Goal: Task Accomplishment & Management: Use online tool/utility

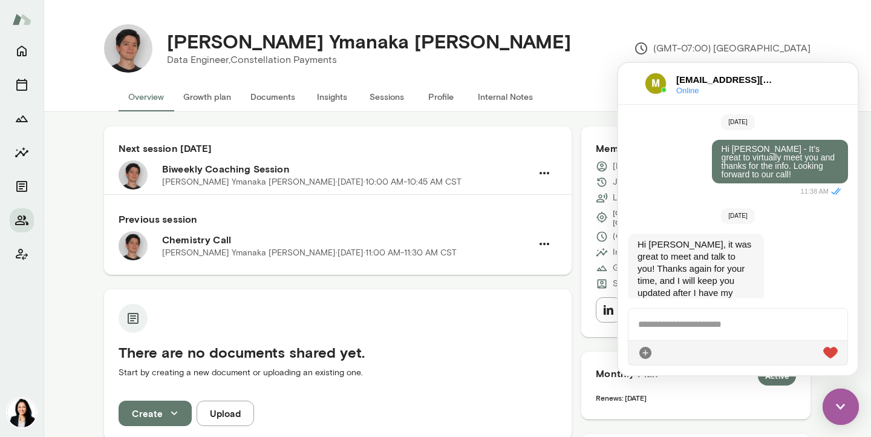
scroll to position [276, 0]
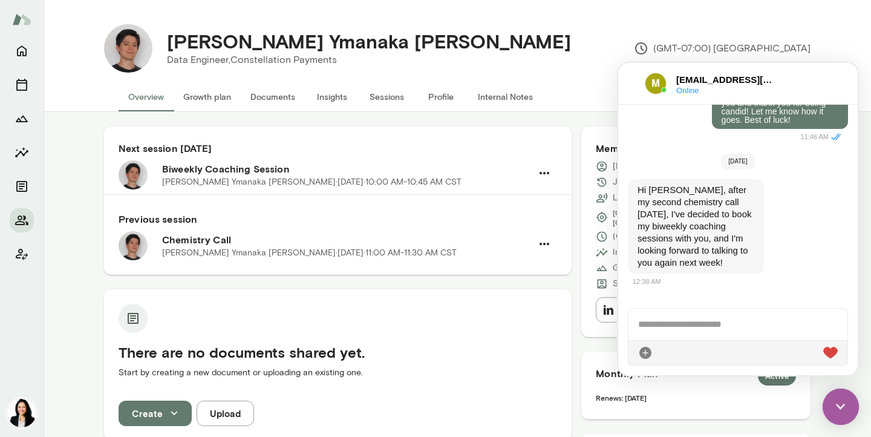
click at [657, 323] on div at bounding box center [737, 323] width 219 height 31
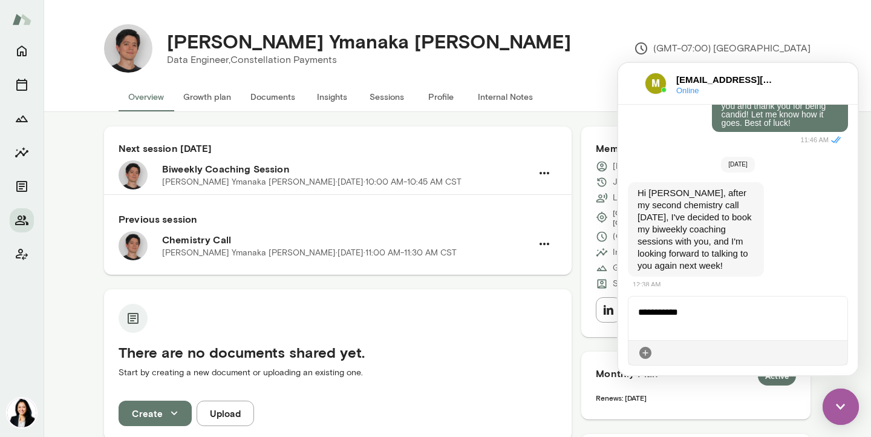
scroll to position [288, 0]
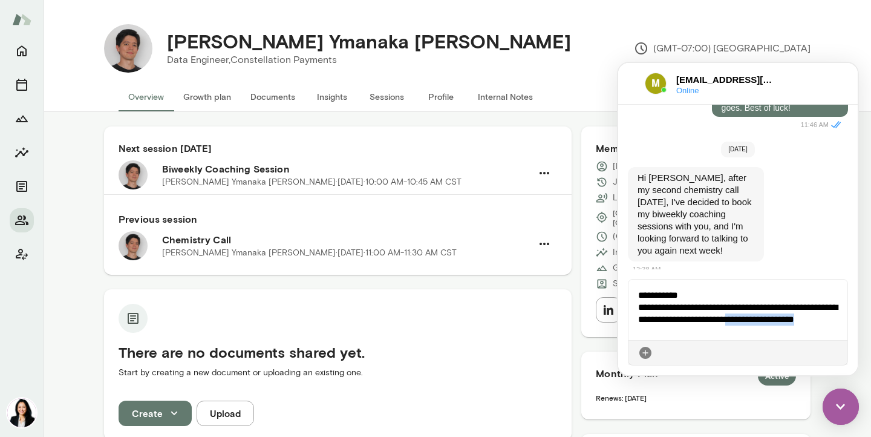
drag, startPoint x: 777, startPoint y: 321, endPoint x: 777, endPoint y: 329, distance: 8.5
click at [777, 329] on div "**********" at bounding box center [737, 309] width 219 height 60
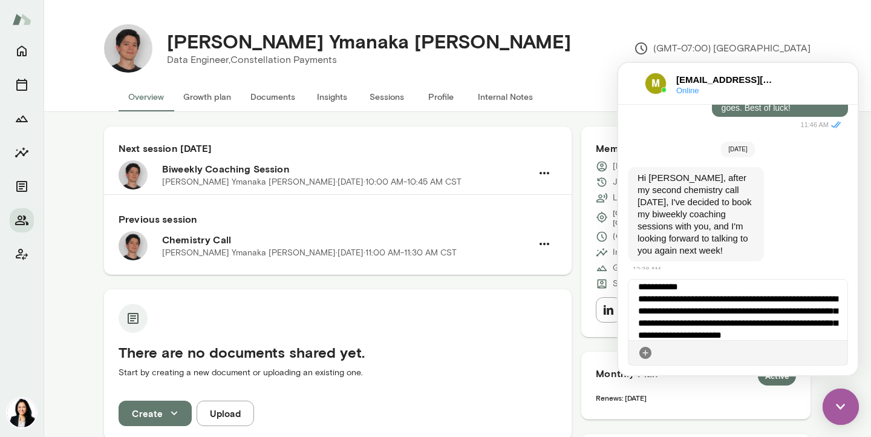
scroll to position [21, 0]
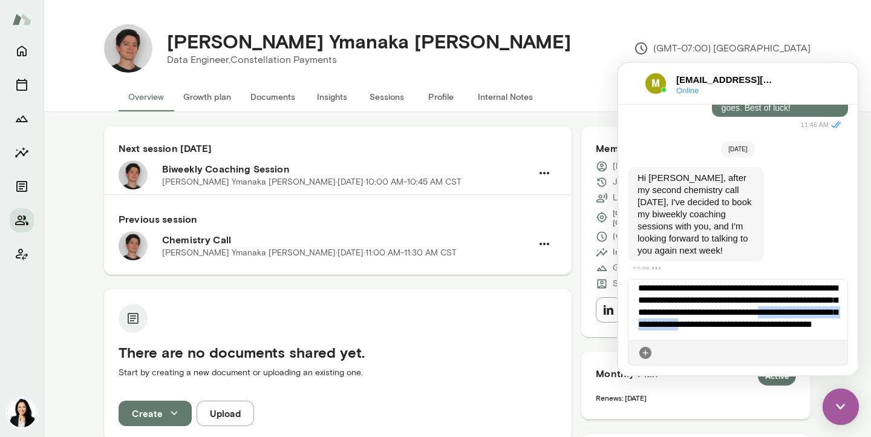
drag, startPoint x: 786, startPoint y: 323, endPoint x: 664, endPoint y: 320, distance: 122.2
click at [664, 320] on div "**********" at bounding box center [737, 309] width 219 height 60
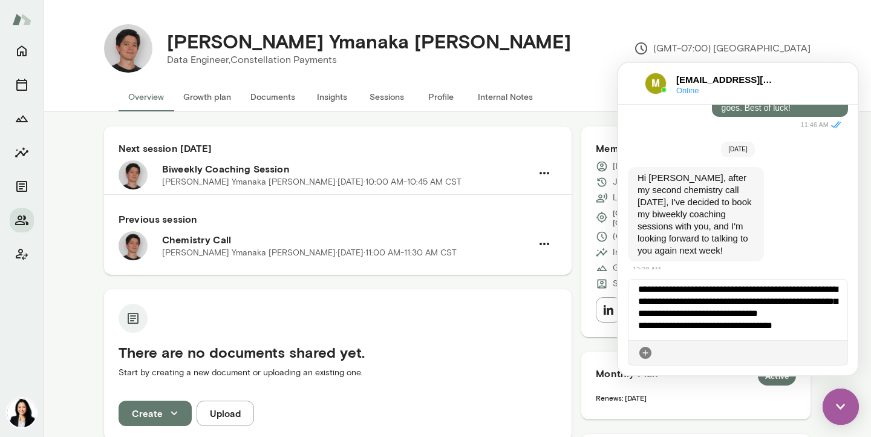
scroll to position [31, 0]
click at [790, 321] on div "**********" at bounding box center [737, 309] width 219 height 60
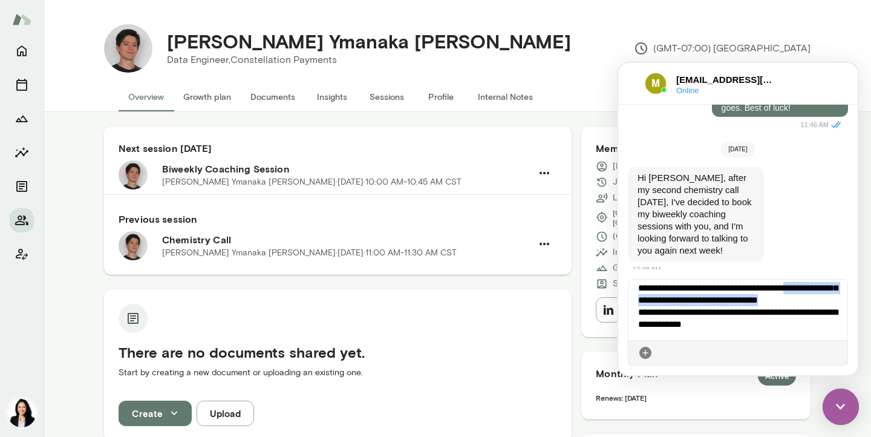
click at [674, 305] on div "**********" at bounding box center [737, 309] width 219 height 60
click at [739, 321] on div "**********" at bounding box center [737, 309] width 219 height 60
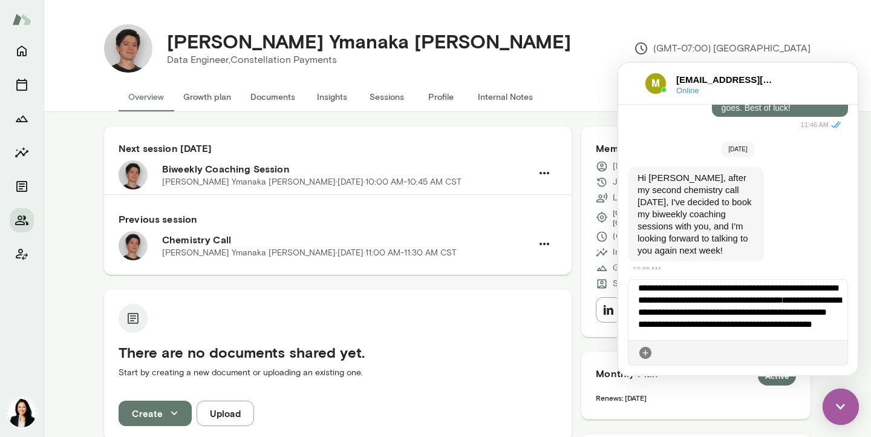
click at [725, 321] on span "**********" at bounding box center [725, 323] width 174 height 9
click at [728, 323] on span "**********" at bounding box center [725, 323] width 174 height 9
click at [721, 322] on div "**********" at bounding box center [737, 309] width 219 height 60
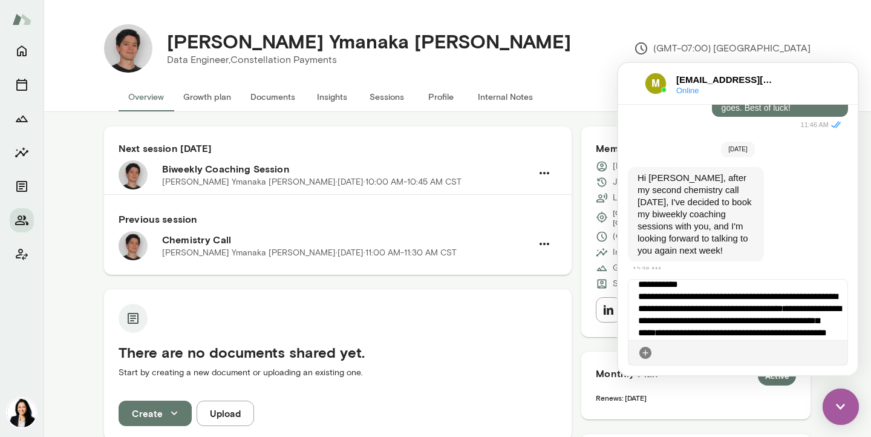
scroll to position [7, 0]
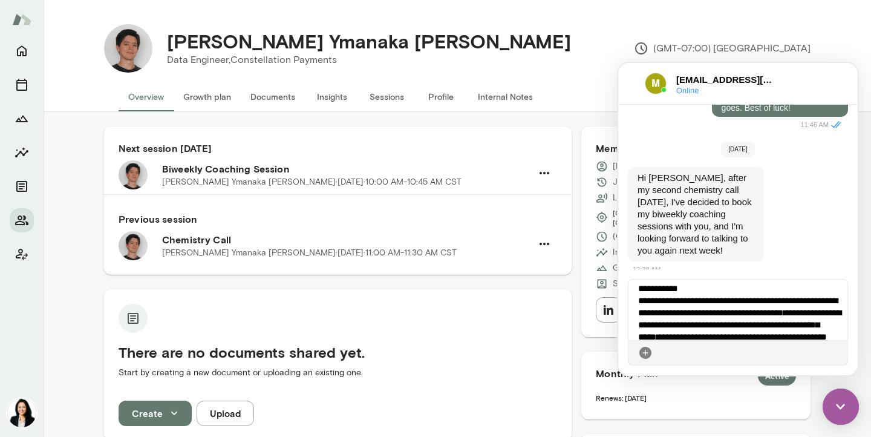
click at [721, 314] on div "**********" at bounding box center [737, 309] width 219 height 60
drag, startPoint x: 775, startPoint y: 313, endPoint x: 778, endPoint y: 322, distance: 9.6
click at [778, 322] on div "**********" at bounding box center [737, 309] width 219 height 60
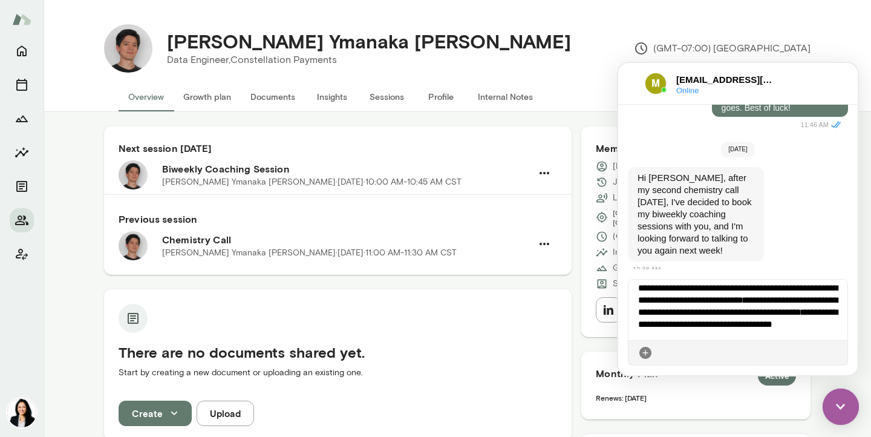
scroll to position [31, 0]
click at [837, 352] on icon at bounding box center [837, 352] width 0 height 0
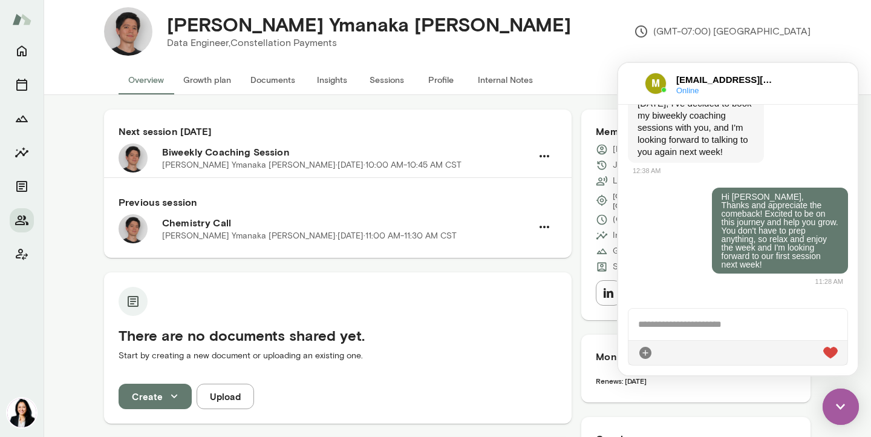
scroll to position [20, 0]
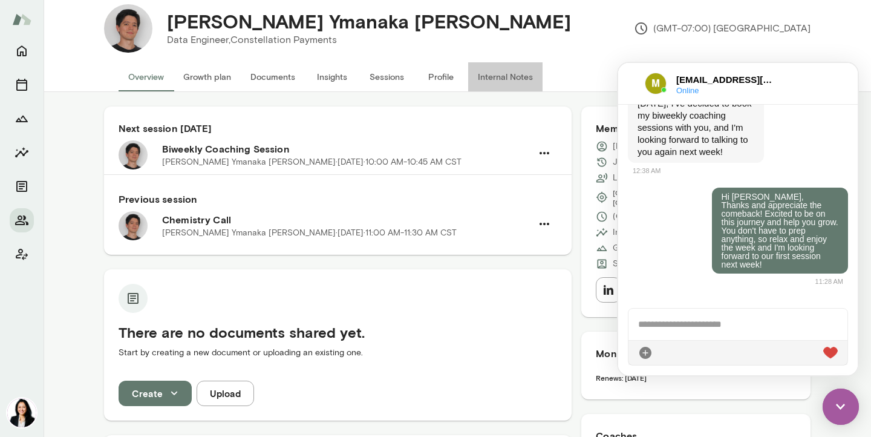
click at [513, 79] on button "Internal Notes" at bounding box center [505, 76] width 74 height 29
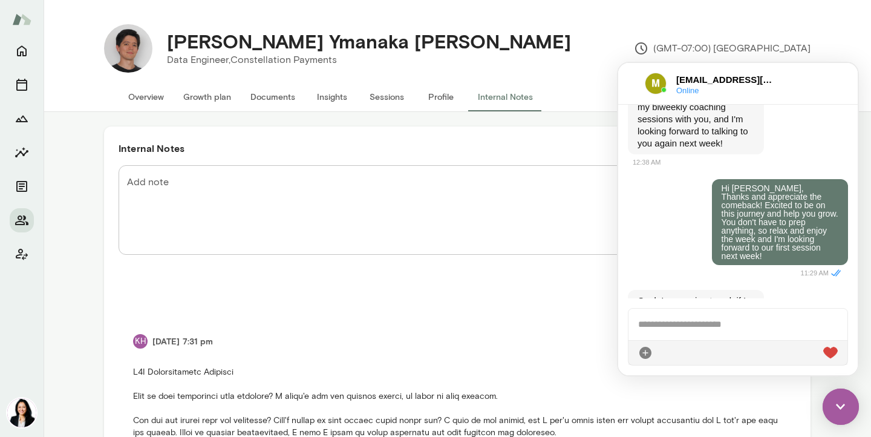
scroll to position [526, 0]
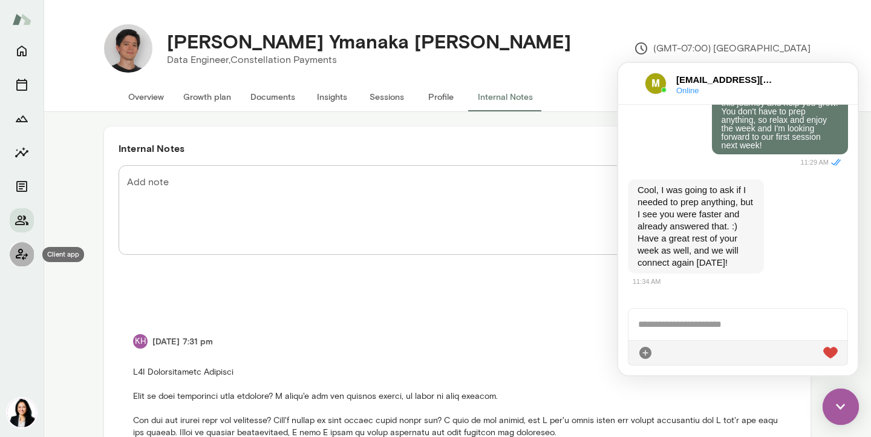
click at [19, 255] on icon "Client app" at bounding box center [22, 253] width 12 height 11
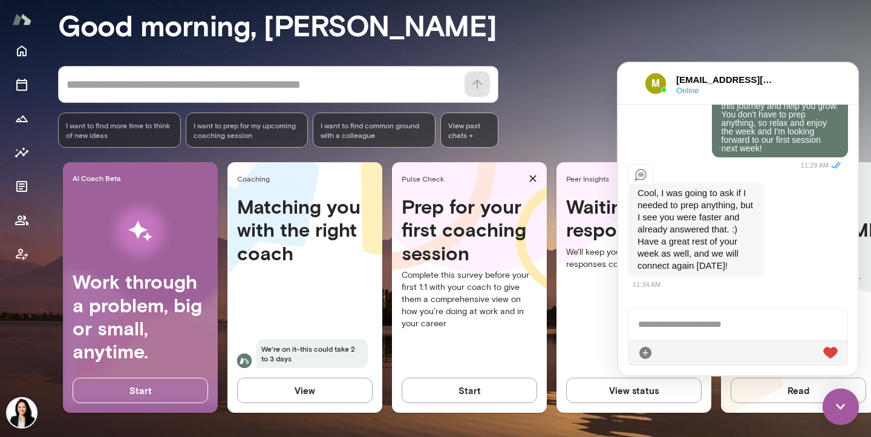
scroll to position [526, 0]
click at [641, 164] on button "button" at bounding box center [640, 171] width 15 height 15
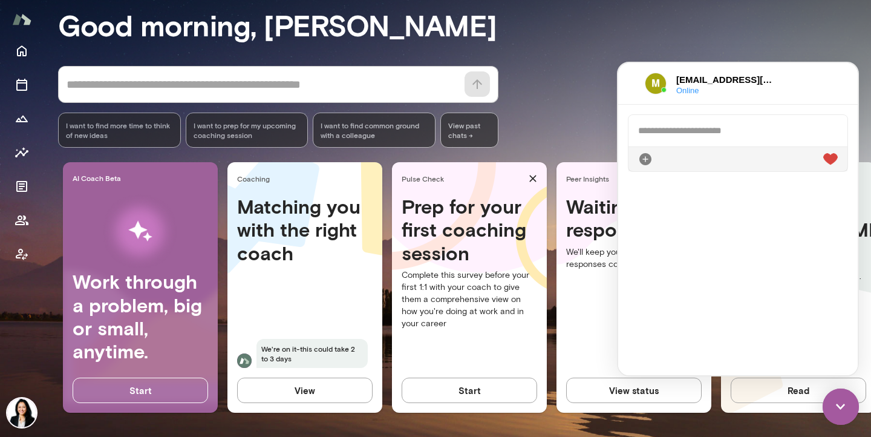
click at [857, 81] on div at bounding box center [884, 81] width 54 height 0
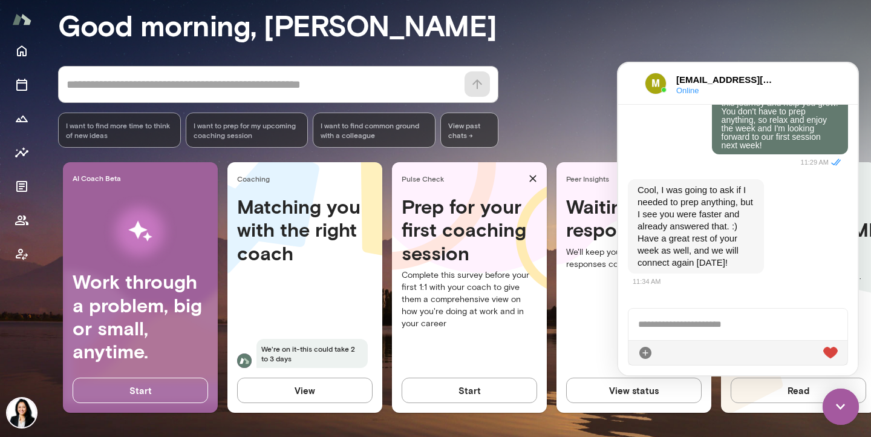
click at [644, 354] on icon at bounding box center [645, 352] width 15 height 15
click at [702, 263] on p "Cool, I was going to ask if I needed to prep anything, but I see you were faste…" at bounding box center [695, 226] width 117 height 85
click at [644, 325] on div at bounding box center [737, 323] width 219 height 31
click at [725, 234] on p "Cool, I was going to ask if I needed to prep anything, but I see you were faste…" at bounding box center [695, 226] width 117 height 85
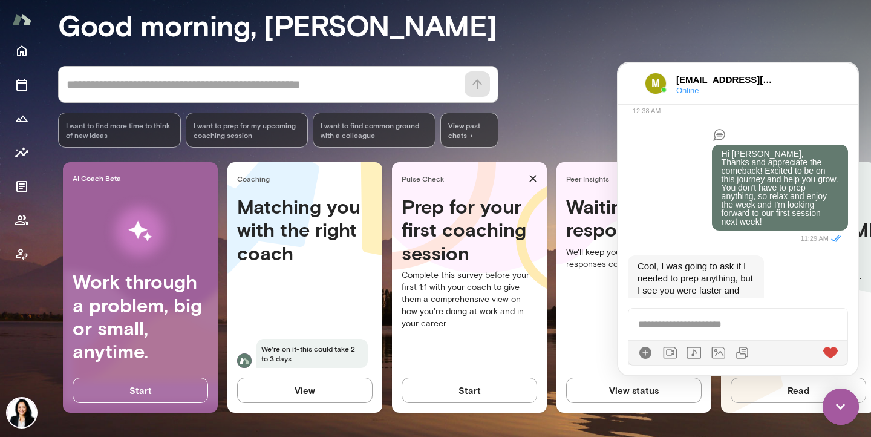
scroll to position [444, 0]
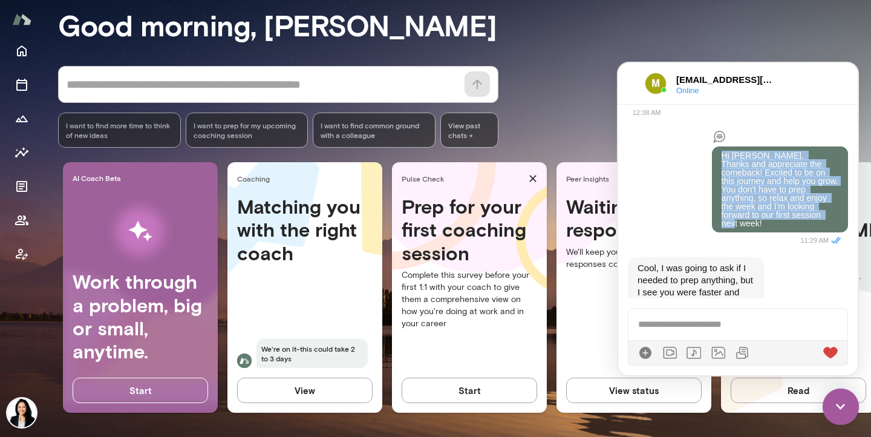
drag, startPoint x: 721, startPoint y: 137, endPoint x: 772, endPoint y: 215, distance: 93.4
click at [772, 215] on p "Hi [PERSON_NAME], Thanks and appreciate the comeback! Excited to be on this jou…" at bounding box center [779, 189] width 117 height 76
copy p "Hi [PERSON_NAME], Thanks and appreciate the comeback! Excited to be on this jou…"
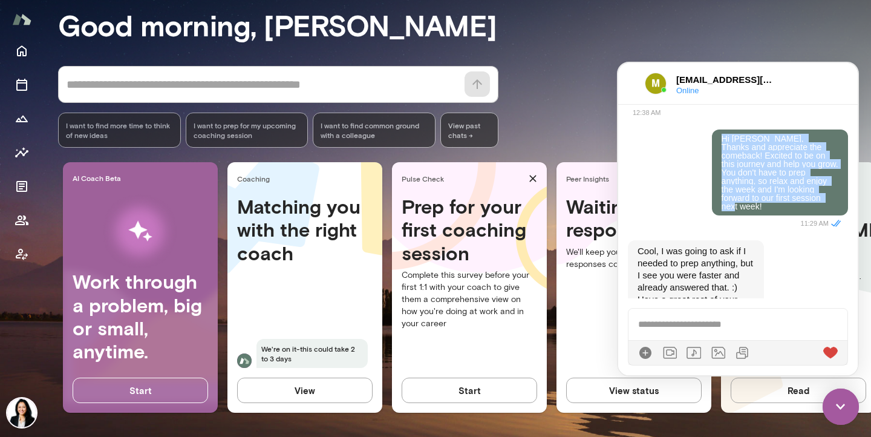
click at [777, 39] on h3 "Good morning, [PERSON_NAME]" at bounding box center [464, 25] width 813 height 34
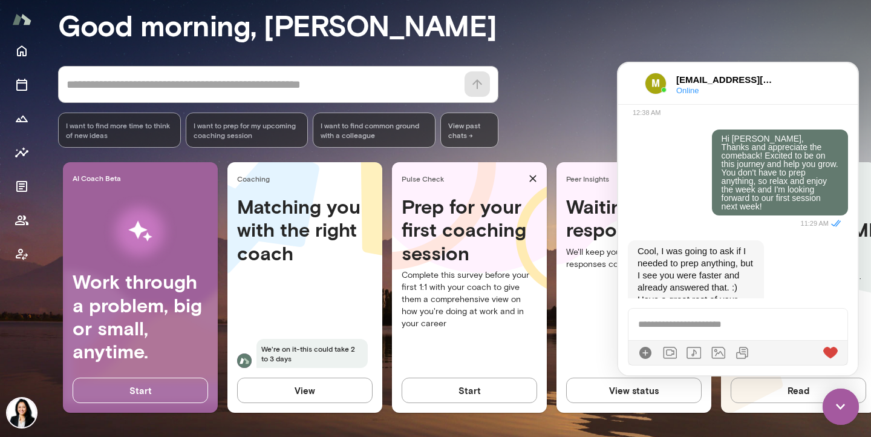
click at [718, 351] on icon at bounding box center [717, 352] width 15 height 15
click at [696, 348] on icon at bounding box center [693, 352] width 15 height 15
click at [742, 350] on icon at bounding box center [742, 352] width 15 height 15
click at [643, 350] on icon at bounding box center [645, 352] width 15 height 15
click at [829, 351] on img at bounding box center [830, 352] width 15 height 12
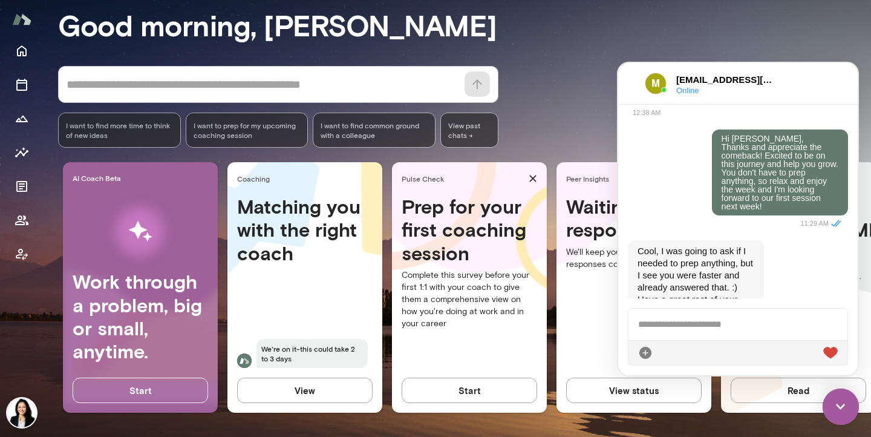
click at [592, 47] on div "Good morning, [PERSON_NAME] * ​ ​ I want to find more time to think of new idea…" at bounding box center [464, 193] width 813 height 458
click at [842, 401] on img at bounding box center [840, 406] width 36 height 36
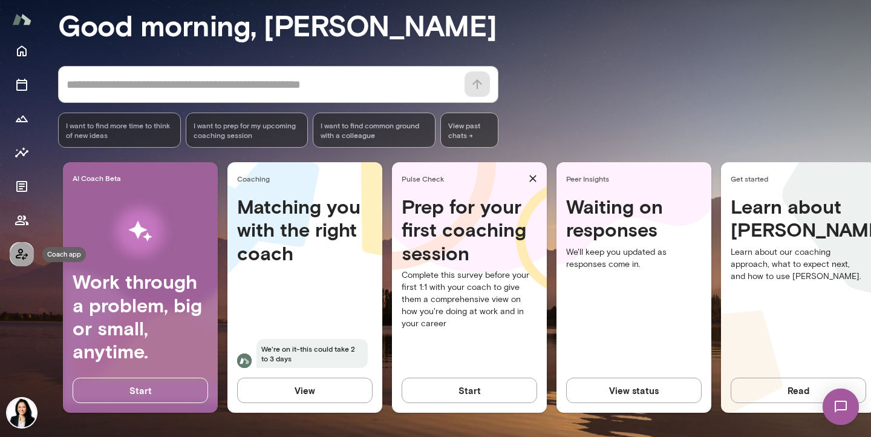
click at [21, 250] on icon "Coach app" at bounding box center [22, 254] width 15 height 15
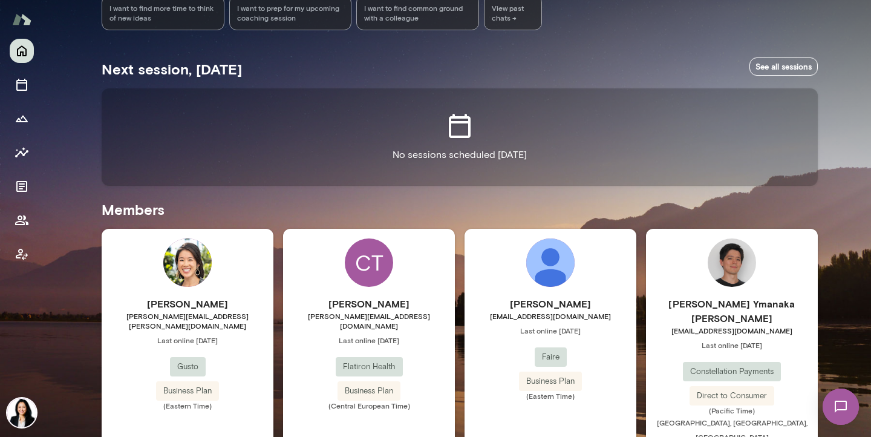
scroll to position [215, 0]
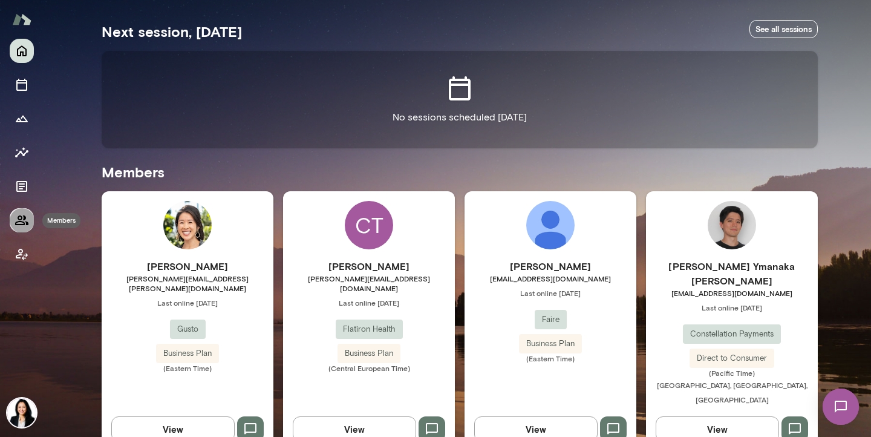
click at [22, 215] on icon "Members" at bounding box center [22, 220] width 15 height 15
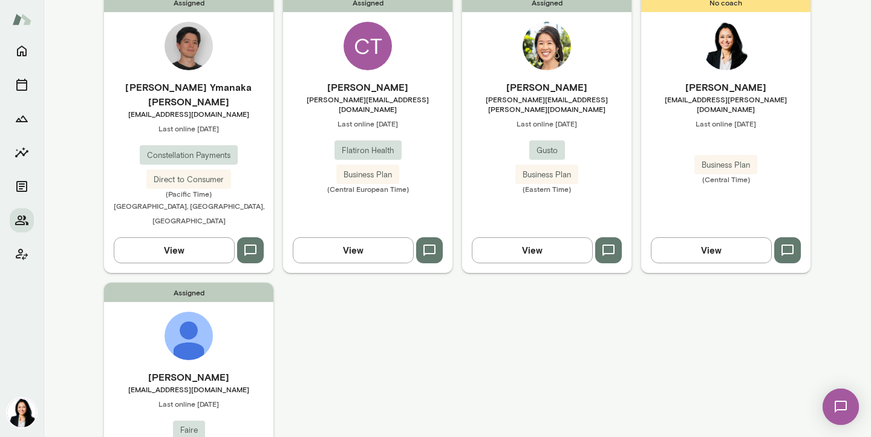
scroll to position [129, 0]
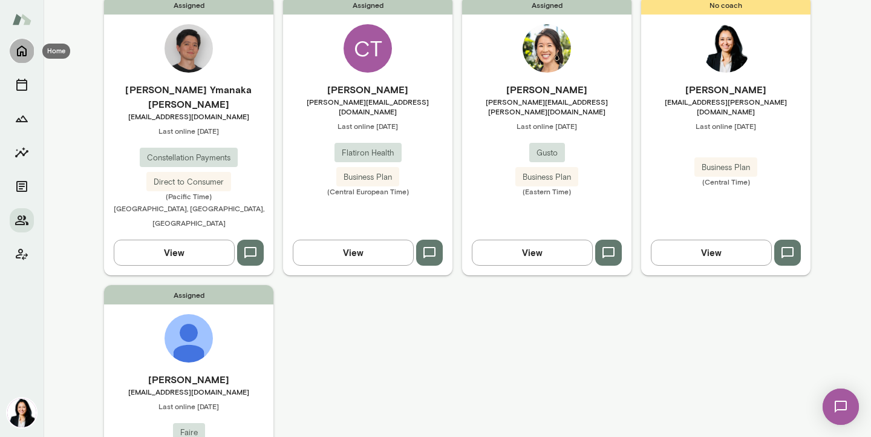
click at [19, 52] on icon "Home" at bounding box center [22, 51] width 15 height 15
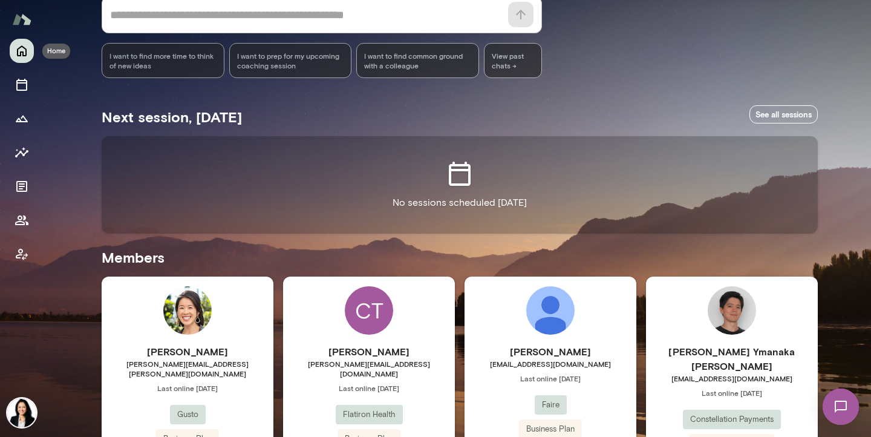
scroll to position [138, 0]
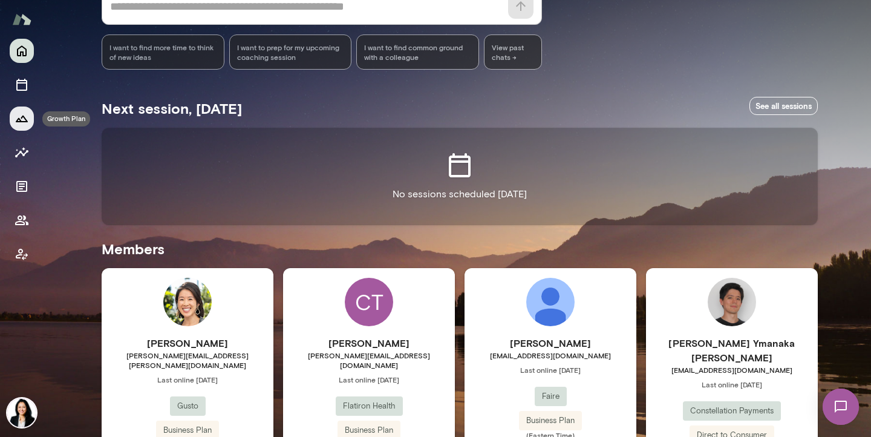
click at [21, 120] on icon "Growth Plan" at bounding box center [22, 118] width 15 height 15
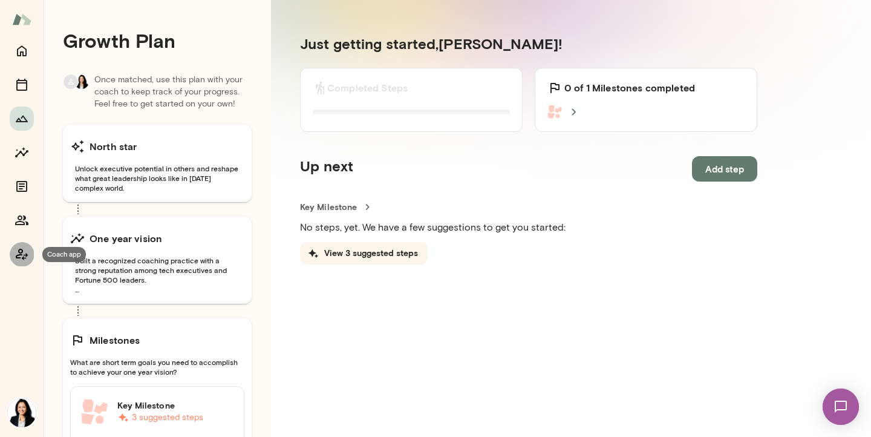
click at [16, 252] on icon "Coach app" at bounding box center [22, 254] width 15 height 15
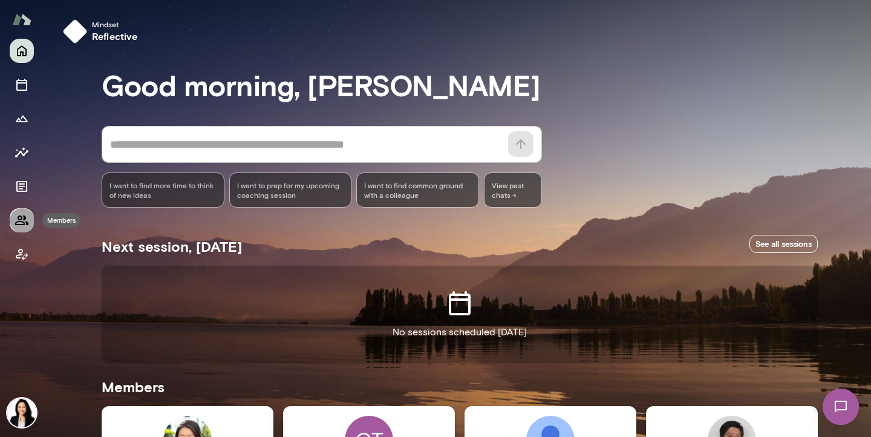
click at [21, 216] on icon "Members" at bounding box center [21, 220] width 13 height 10
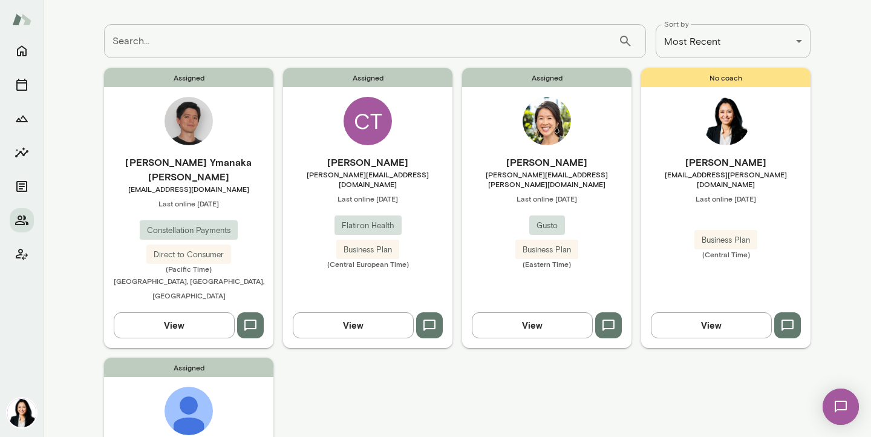
scroll to position [105, 0]
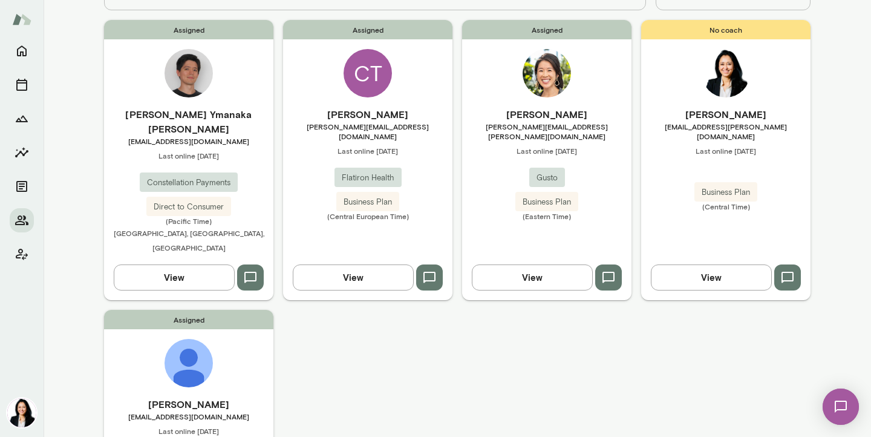
click at [554, 102] on div "Assigned [PERSON_NAME] [PERSON_NAME][EMAIL_ADDRESS][PERSON_NAME][DOMAIN_NAME] L…" at bounding box center [546, 159] width 169 height 279
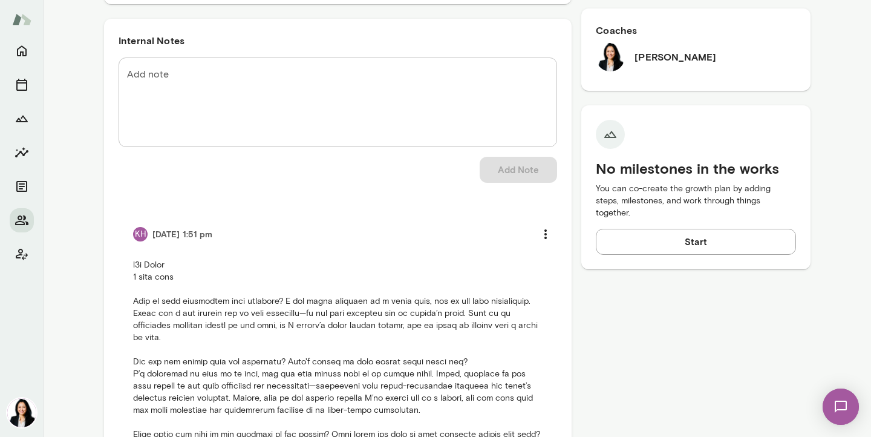
scroll to position [455, 0]
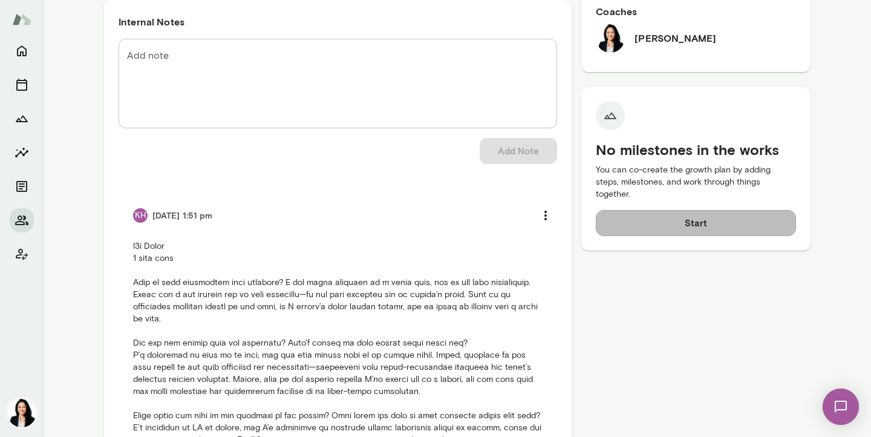
click at [689, 210] on button "Start" at bounding box center [696, 222] width 200 height 25
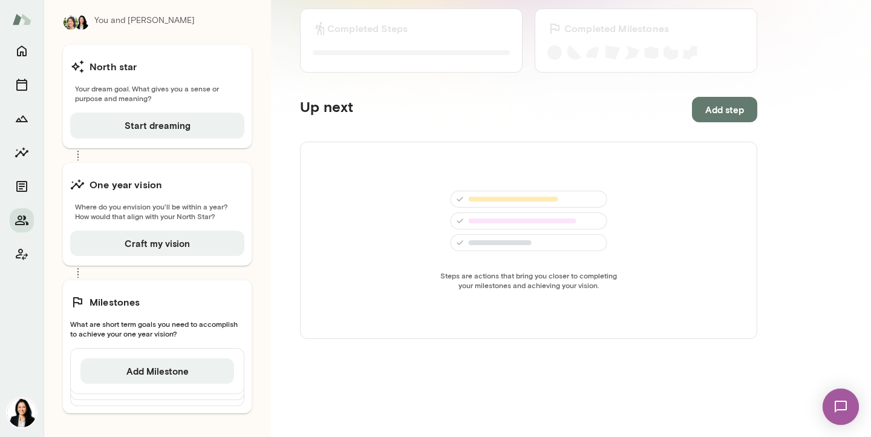
scroll to position [177, 0]
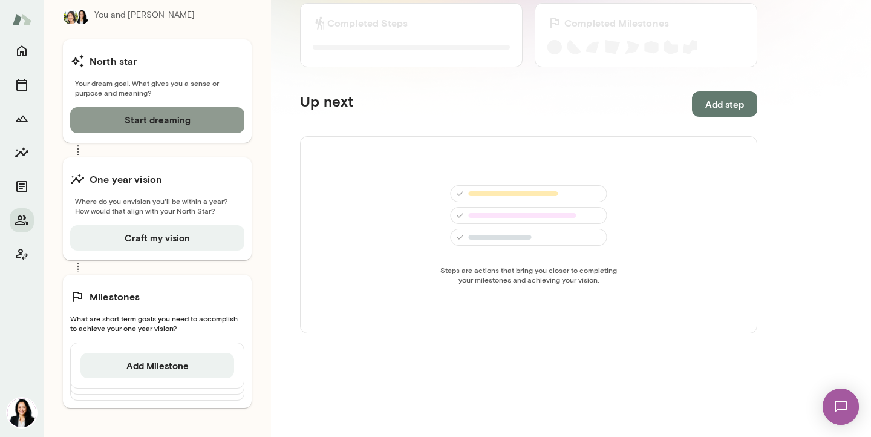
click at [174, 118] on button "Start dreaming" at bounding box center [157, 119] width 174 height 25
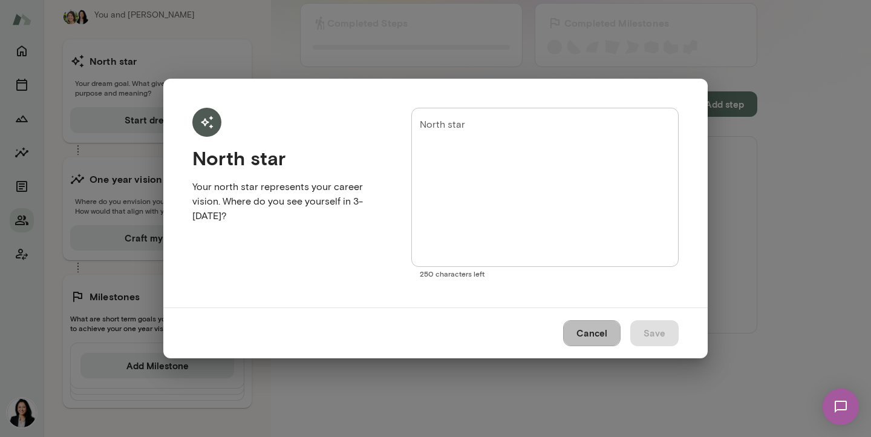
click at [594, 336] on button "Cancel" at bounding box center [591, 332] width 57 height 25
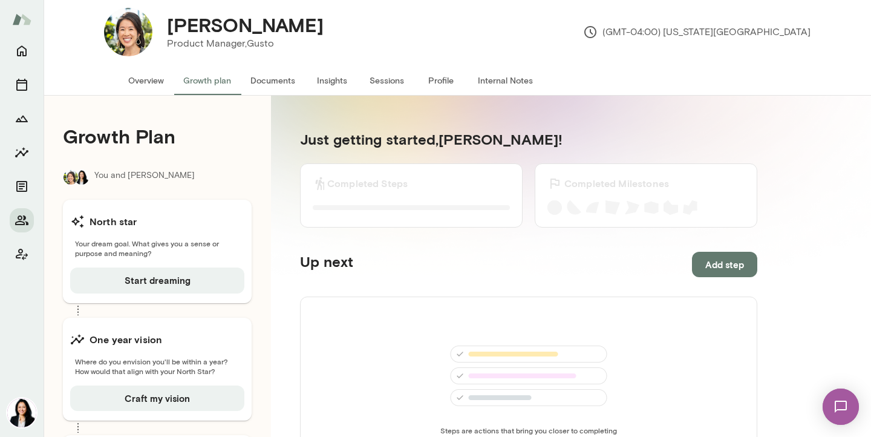
scroll to position [0, 0]
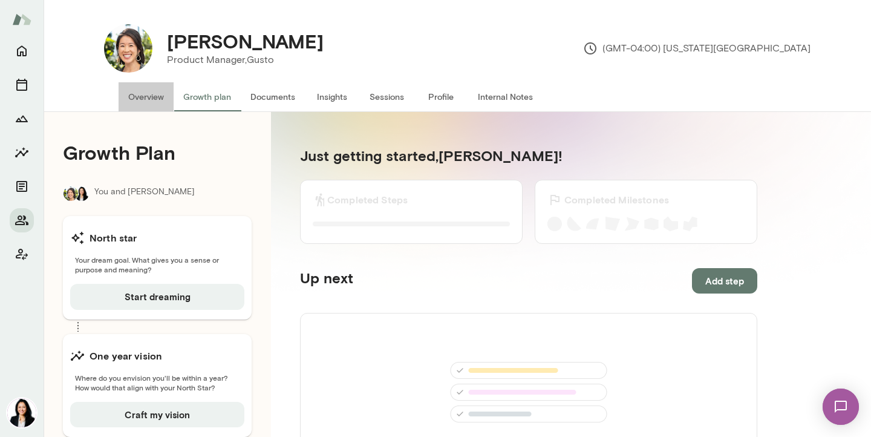
click at [151, 98] on button "Overview" at bounding box center [145, 96] width 55 height 29
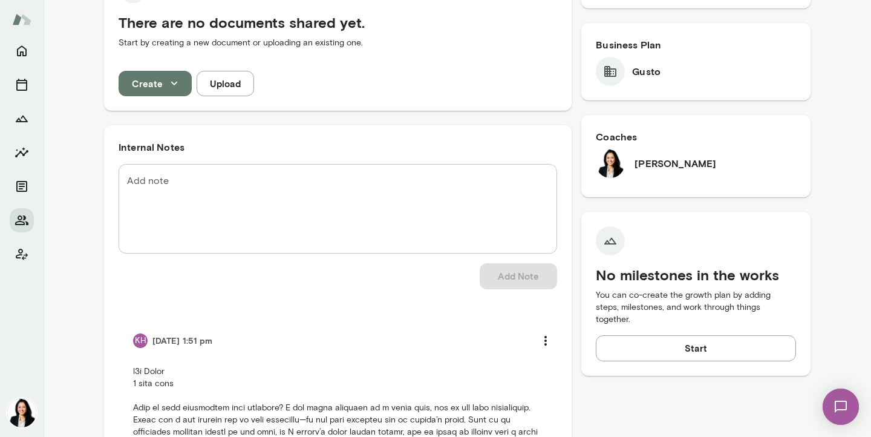
scroll to position [290, 0]
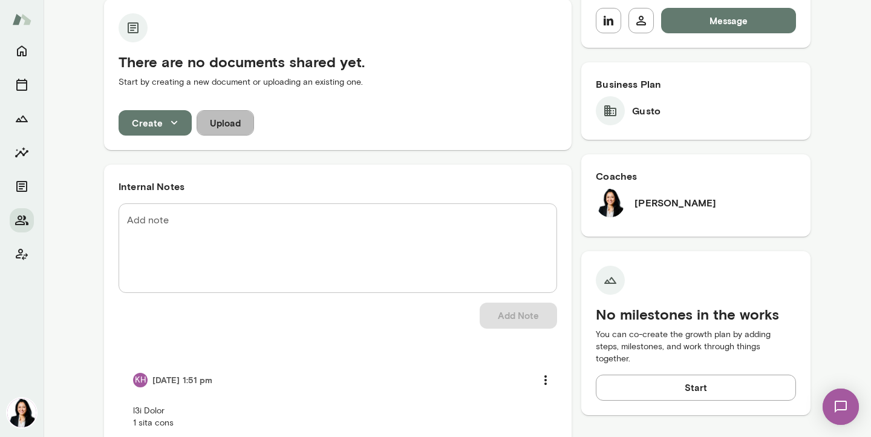
click at [222, 125] on button "Upload" at bounding box center [224, 122] width 57 height 25
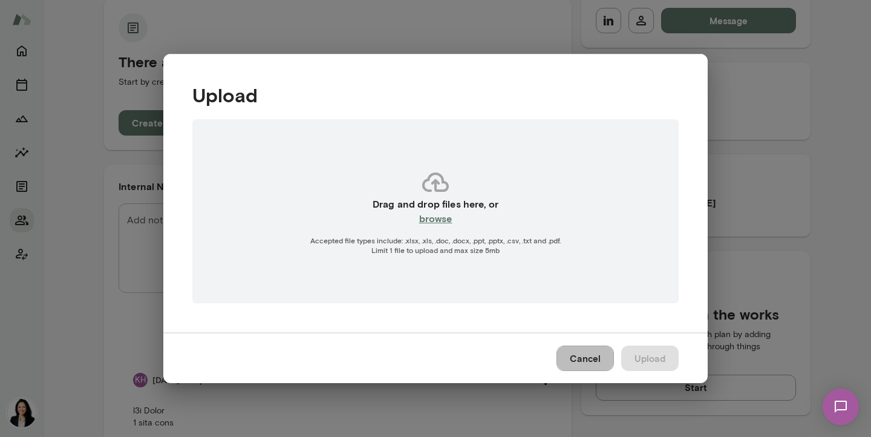
click at [596, 360] on button "Cancel" at bounding box center [584, 357] width 57 height 25
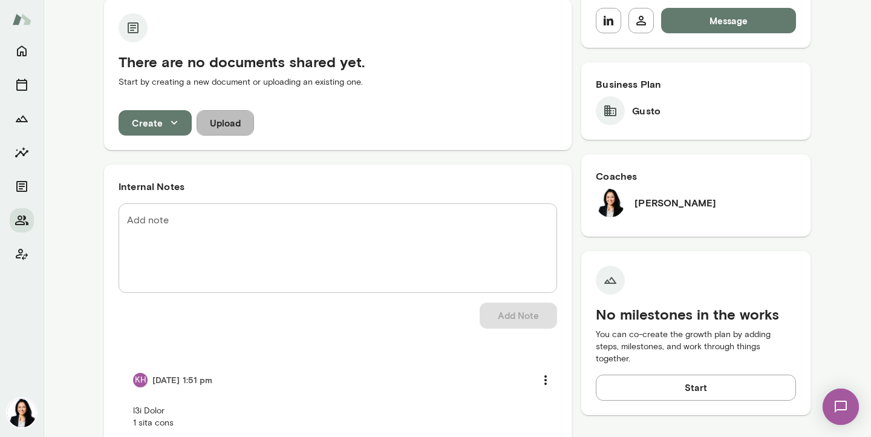
click at [220, 124] on button "Upload" at bounding box center [224, 122] width 57 height 25
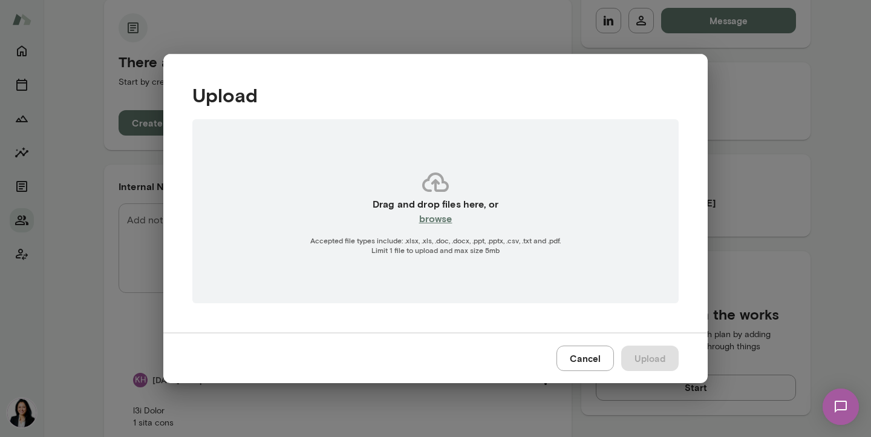
click at [446, 220] on h6 "browse" at bounding box center [435, 218] width 33 height 15
click at [588, 356] on button "Cancel" at bounding box center [584, 357] width 57 height 25
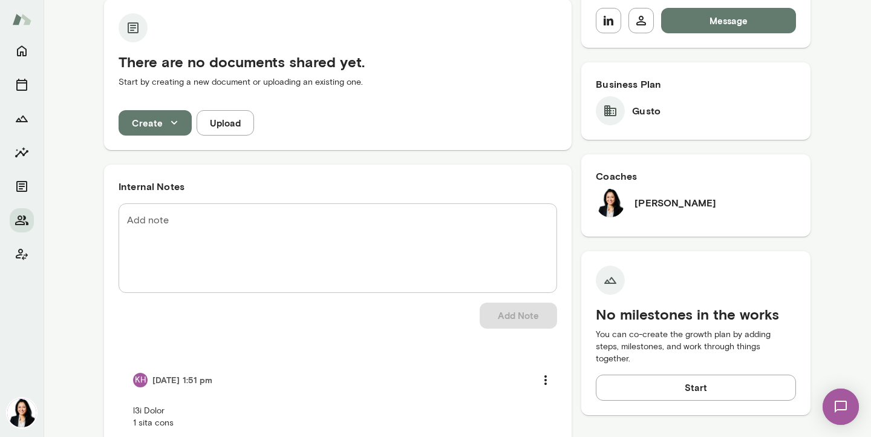
click at [167, 119] on icon "button" at bounding box center [173, 122] width 13 height 13
click at [167, 150] on li "Document" at bounding box center [165, 151] width 94 height 22
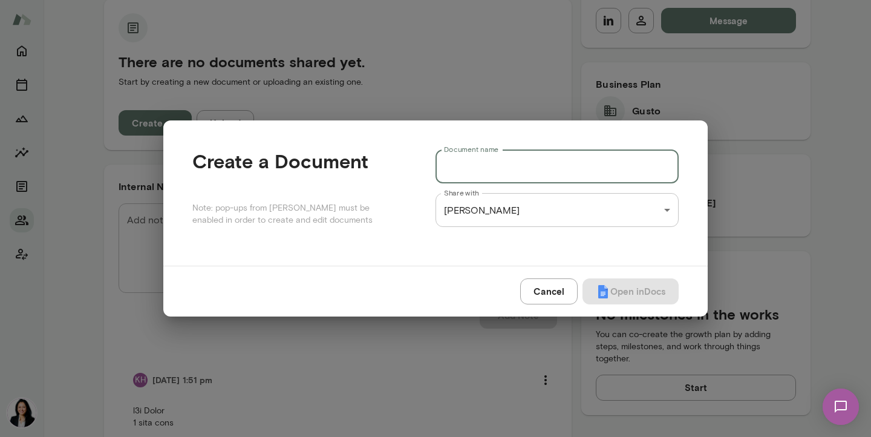
click at [475, 166] on input "Document name" at bounding box center [556, 166] width 243 height 34
type input "**********"
click at [524, 0] on div "[PERSON_NAME] Product Manager, [PERSON_NAME] (GMT-04:00) [US_STATE][GEOGRAPHIC_…" at bounding box center [435, 0] width 871 height 0
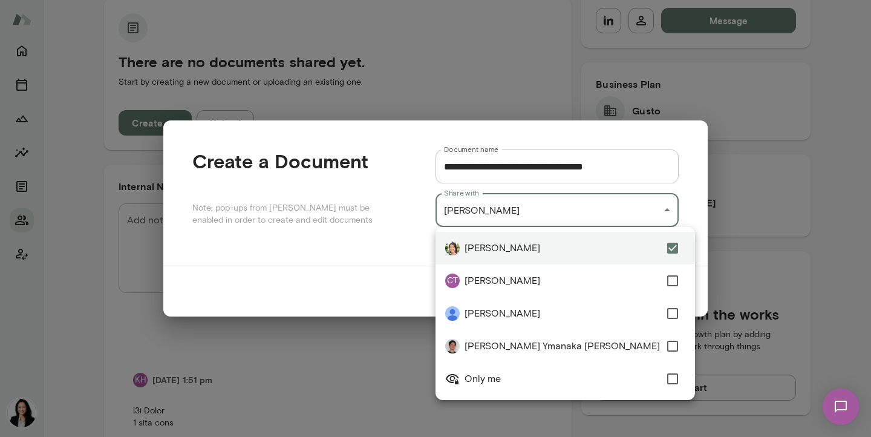
click at [507, 382] on span "Only me" at bounding box center [561, 378] width 195 height 15
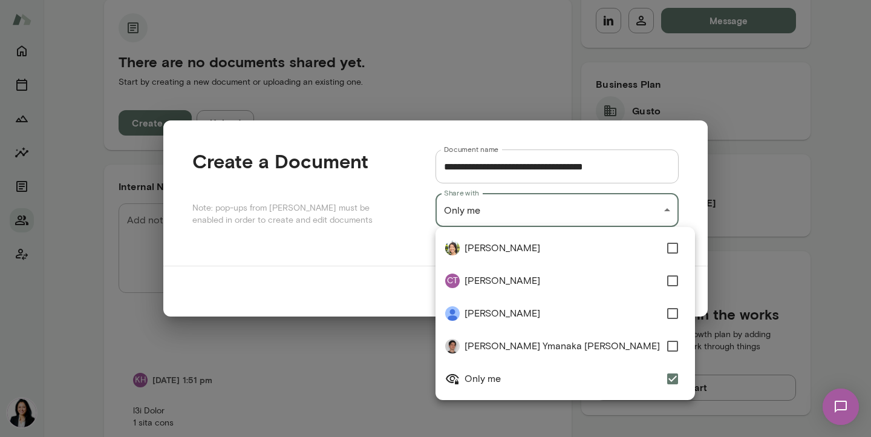
click at [790, 217] on div at bounding box center [435, 218] width 871 height 437
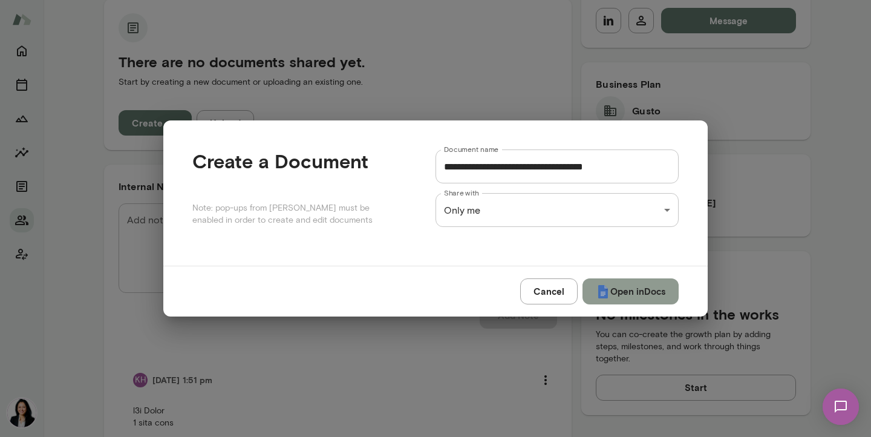
click at [631, 292] on button "Open in Docs" at bounding box center [630, 290] width 96 height 25
